Goal: Find specific page/section: Find specific page/section

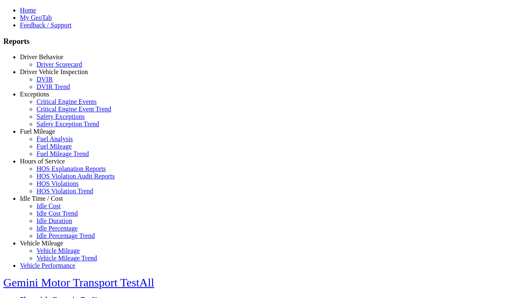
click at [48, 98] on link "Exceptions" at bounding box center [34, 94] width 29 height 7
click at [54, 128] on link "Safety Exception Trend" at bounding box center [67, 124] width 63 height 7
type input "*********"
